Goal: Task Accomplishment & Management: Manage account settings

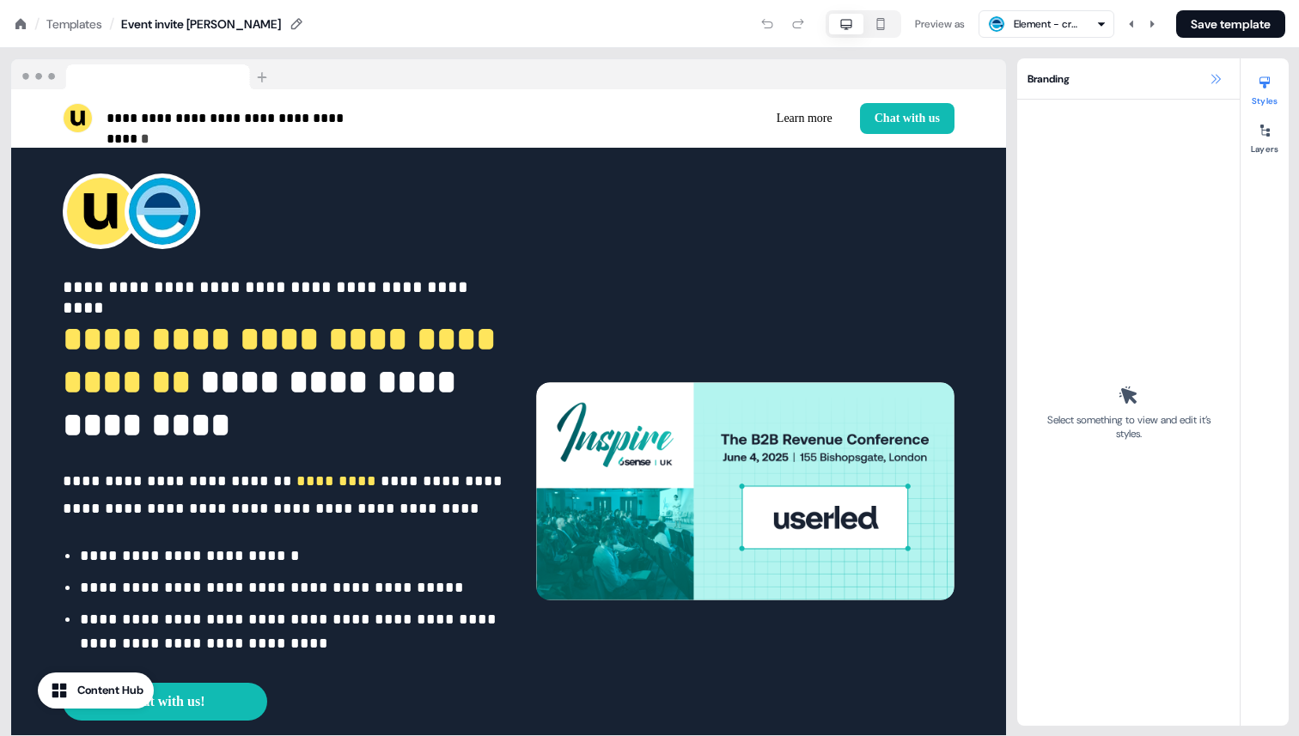
click at [1209, 83] on icon at bounding box center [1216, 79] width 14 height 14
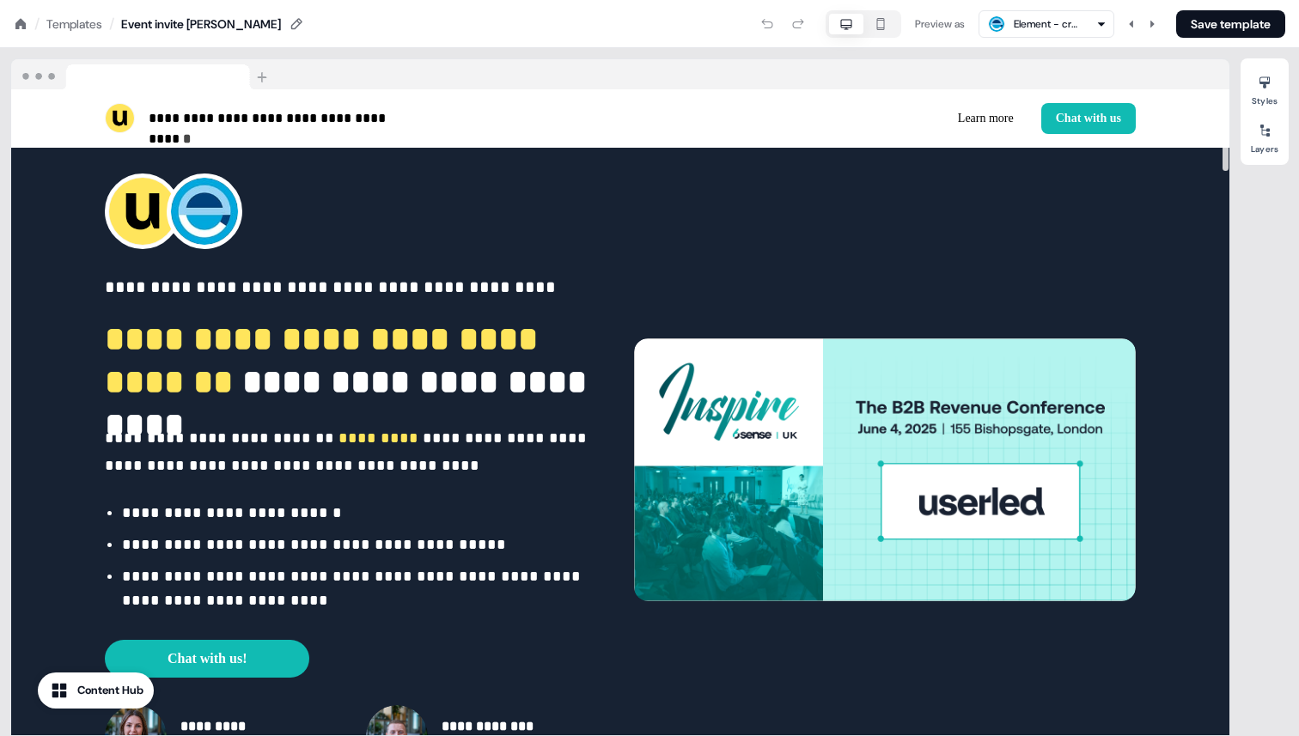
click at [82, 34] on nav "/ Templates / Event invite Copy Preview as Element - creators of Matrix Save te…" at bounding box center [649, 24] width 1299 height 48
click at [82, 28] on div "Templates" at bounding box center [74, 23] width 56 height 17
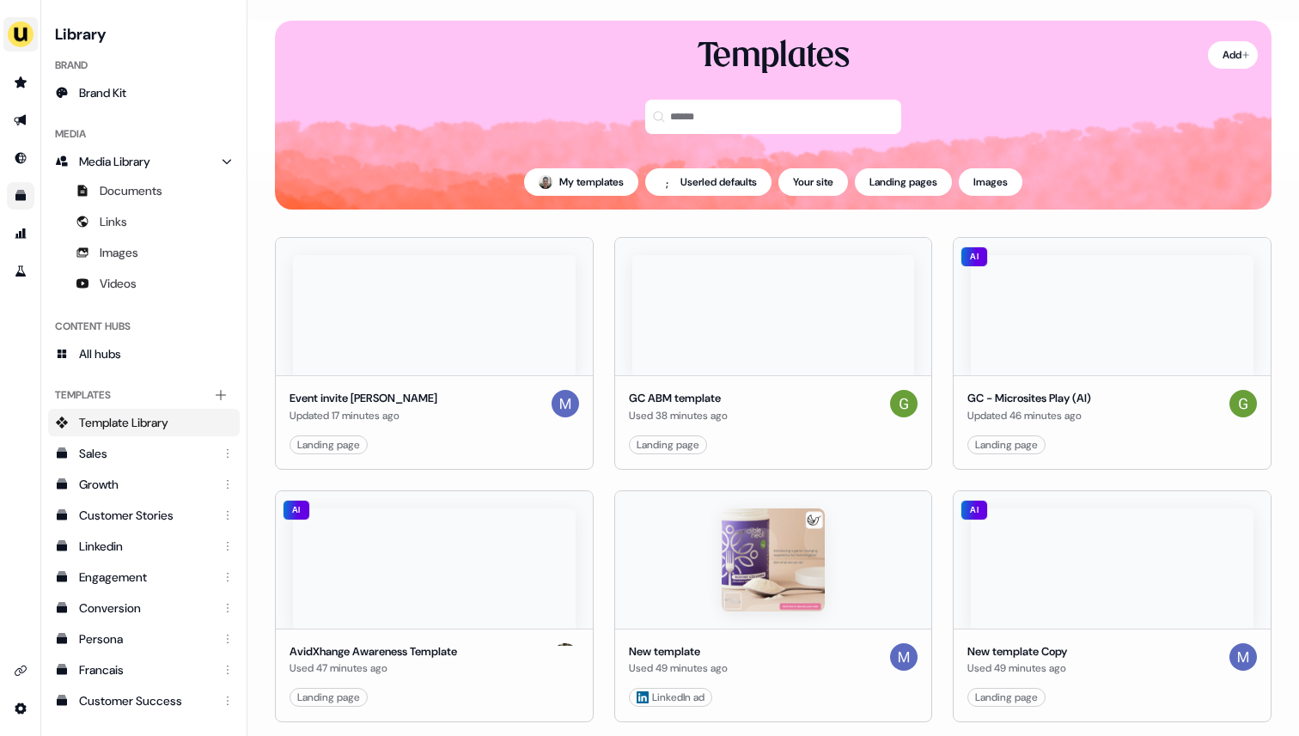
click at [26, 37] on img "side nav menu" at bounding box center [20, 34] width 27 height 27
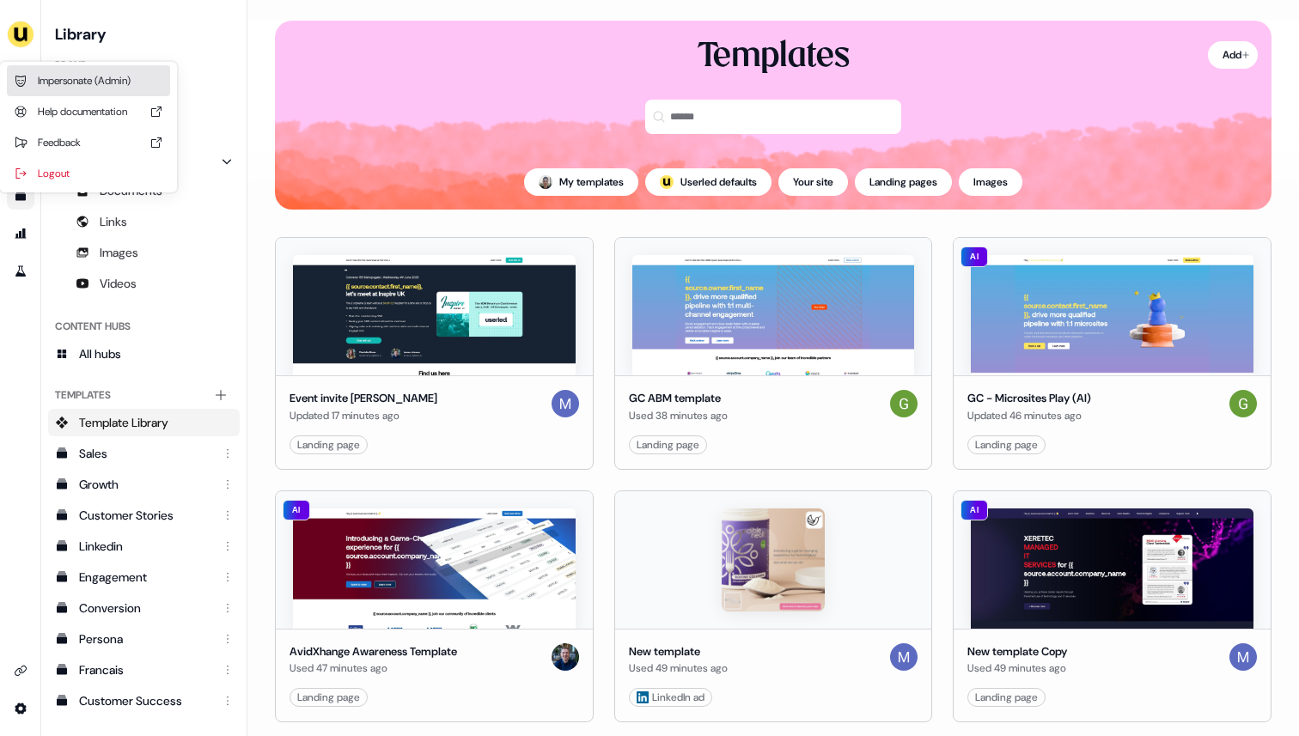
click at [58, 89] on div "Impersonate (Admin)" at bounding box center [88, 80] width 163 height 31
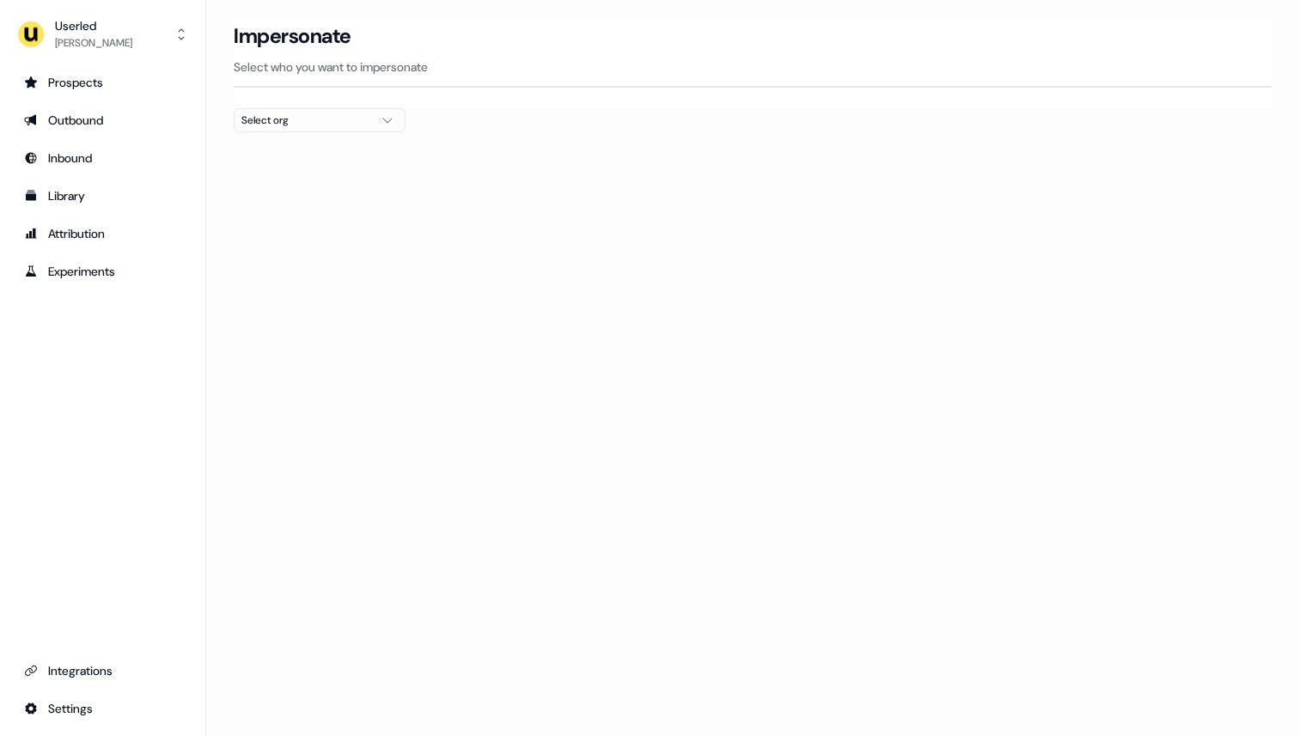
click at [281, 121] on div "Select org" at bounding box center [305, 120] width 129 height 17
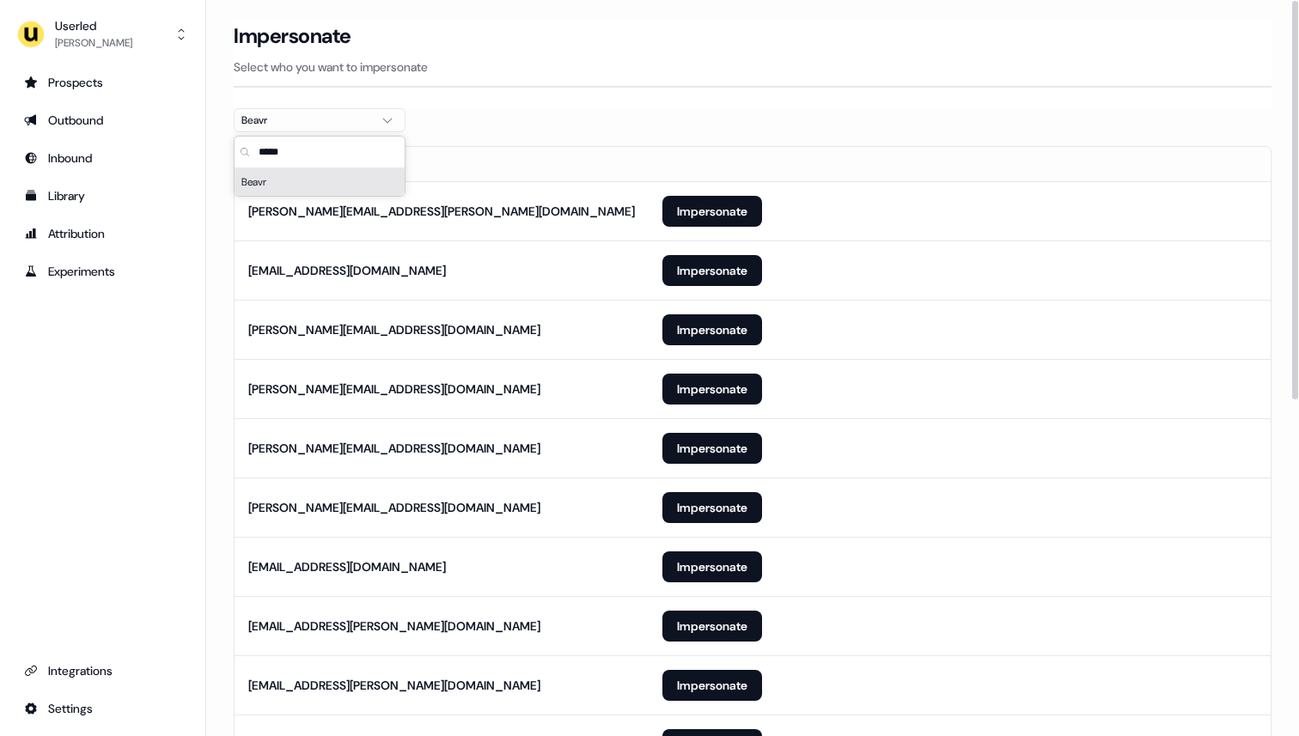
type input "*****"
click at [504, 133] on div at bounding box center [753, 139] width 1038 height 14
click at [708, 277] on button "Impersonate" at bounding box center [712, 270] width 100 height 31
